Goal: Information Seeking & Learning: Learn about a topic

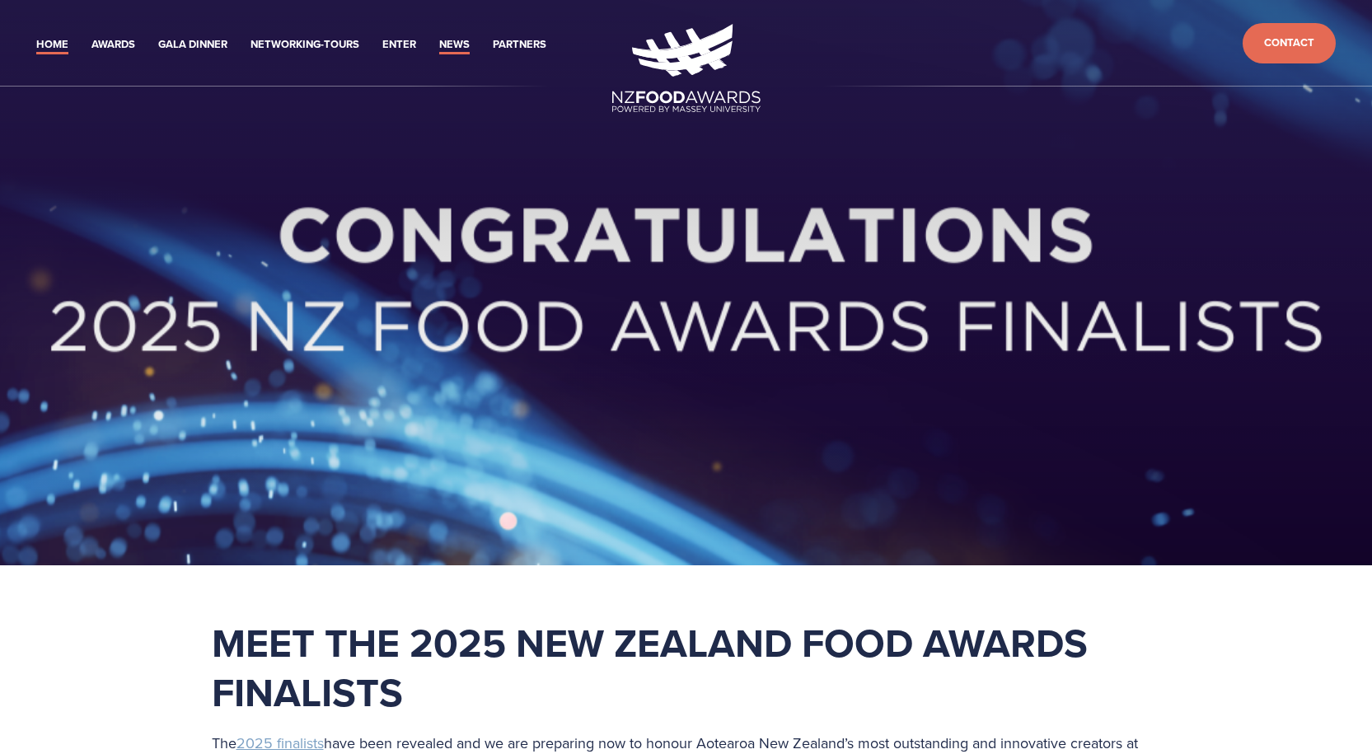
click at [462, 40] on link "News" at bounding box center [454, 44] width 30 height 19
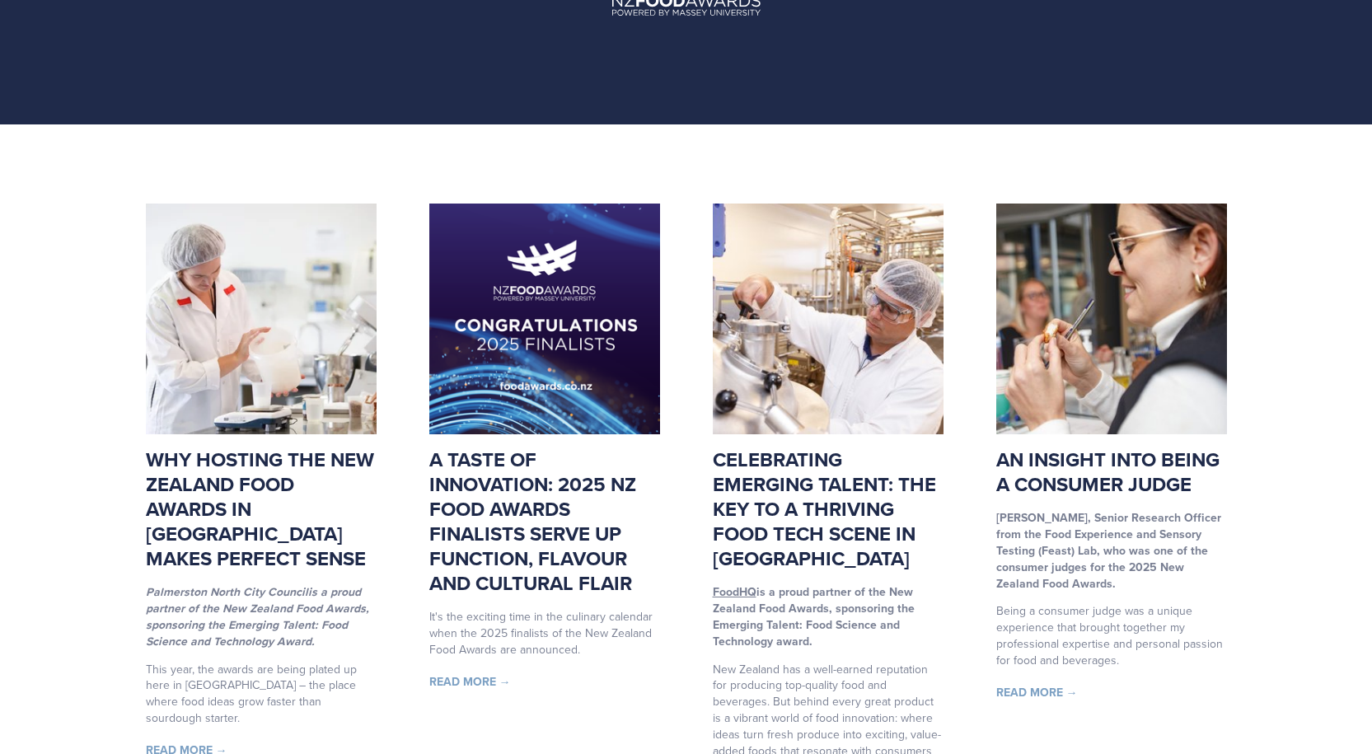
scroll to position [247, 0]
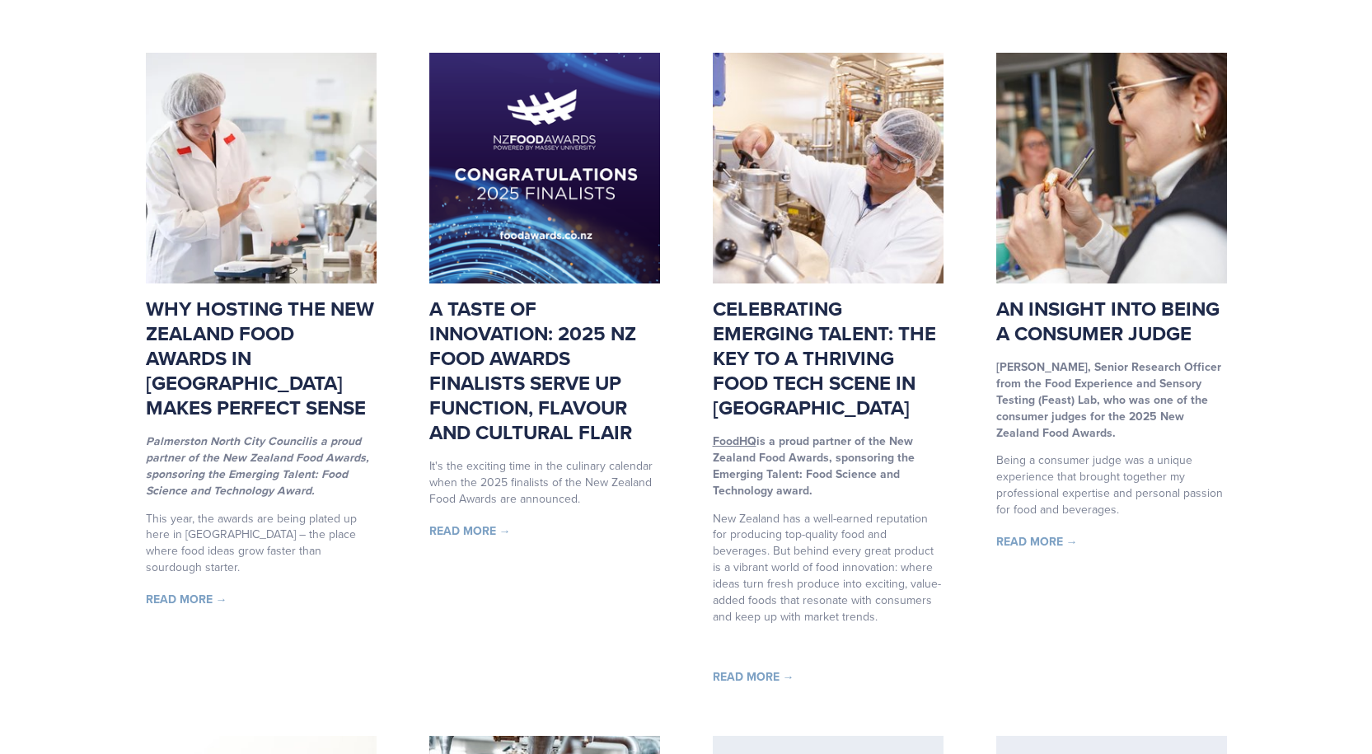
click at [513, 322] on link "A taste of innovation: 2025 NZ Food Awards finalists serve up function, flavour…" at bounding box center [532, 370] width 207 height 152
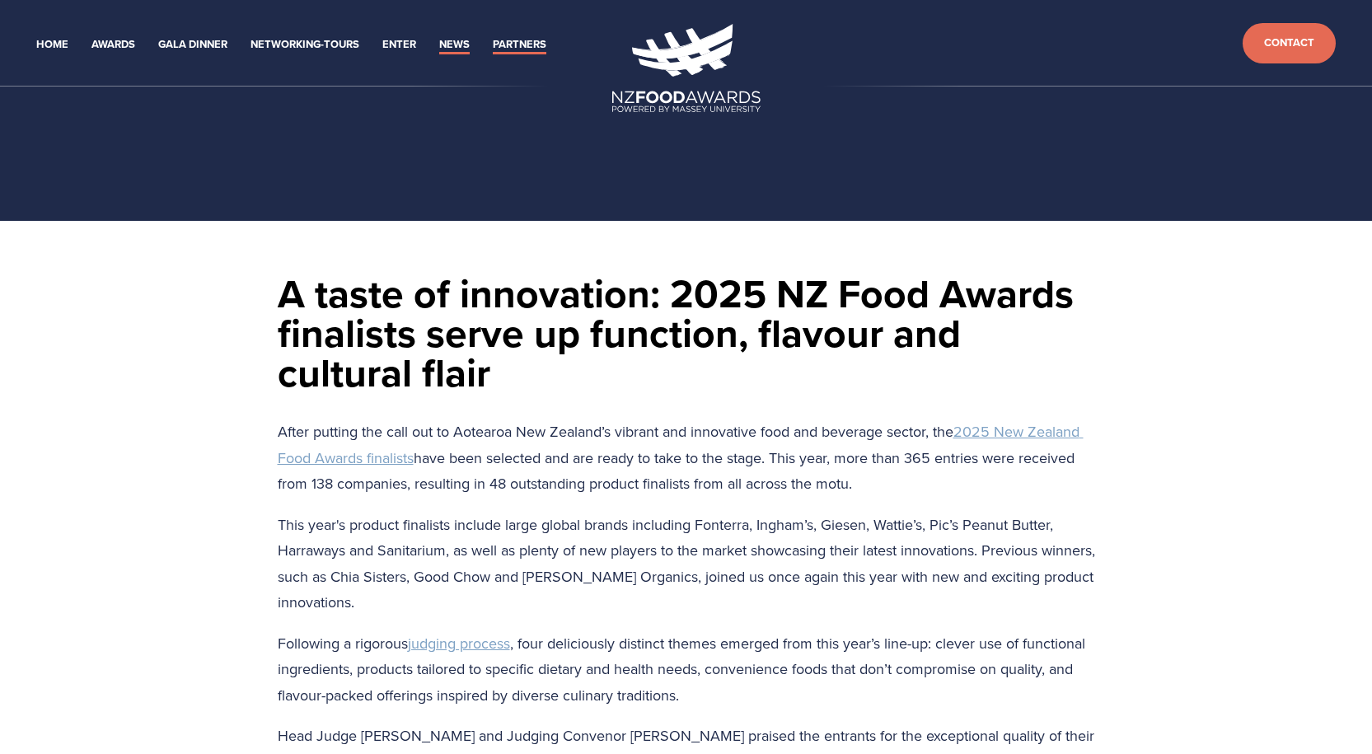
click at [521, 45] on link "Partners" at bounding box center [520, 44] width 54 height 19
